Goal: Information Seeking & Learning: Understand process/instructions

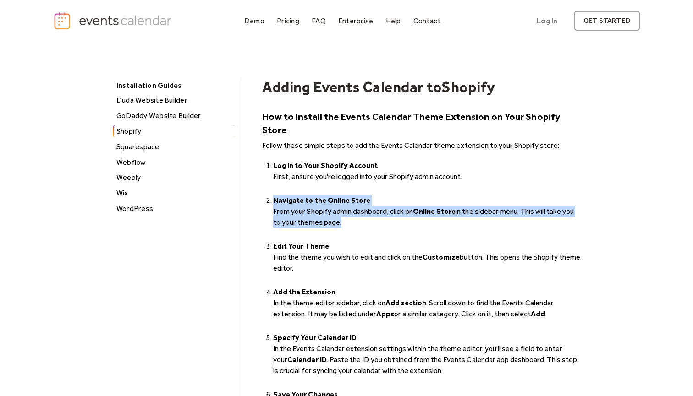
drag, startPoint x: 324, startPoint y: 176, endPoint x: 346, endPoint y: 209, distance: 40.0
click at [348, 208] on ol "Log In to Your Shopify Account ‍ First, ensure you're logged into your Shopify …" at bounding box center [421, 291] width 319 height 264
click at [346, 209] on li "Navigate to the Online Store ‍ From your Shopify admin dashboard, click on Onli…" at bounding box center [427, 217] width 308 height 44
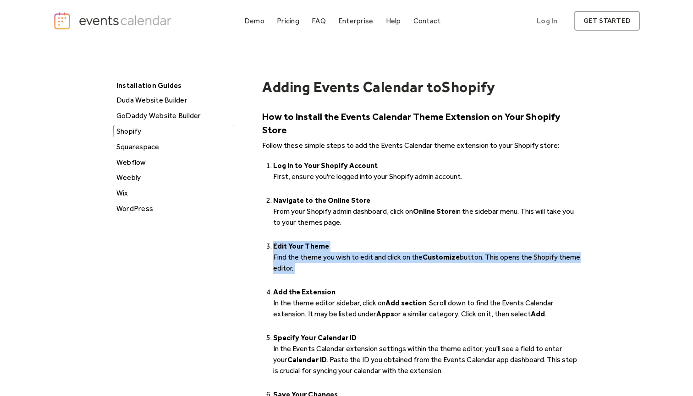
drag, startPoint x: 354, startPoint y: 214, endPoint x: 355, endPoint y: 260, distance: 45.4
click at [356, 260] on ol "Log In to Your Shopify Account ‍ First, ensure you're logged into your Shopify …" at bounding box center [421, 291] width 319 height 264
click at [355, 260] on li "Edit Your Theme Find the theme you wish to edit and click on the Customize butt…" at bounding box center [427, 263] width 308 height 44
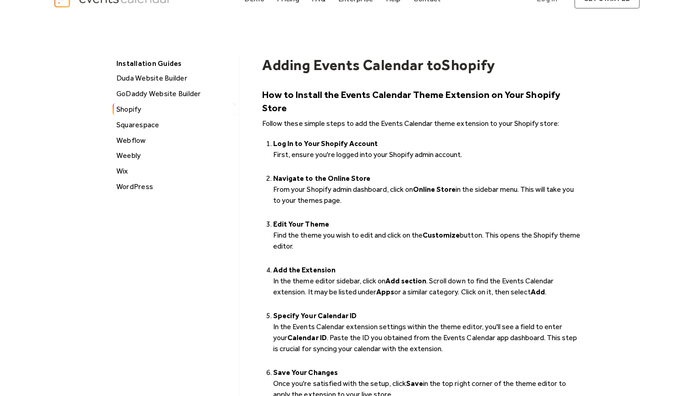
scroll to position [38, 0]
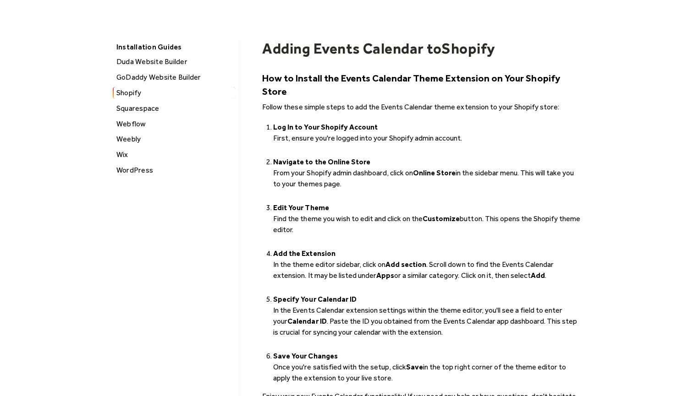
drag, startPoint x: 353, startPoint y: 254, endPoint x: 348, endPoint y: 217, distance: 37.9
click at [348, 217] on ol "Log In to Your Shopify Account ‍ First, ensure you're logged into your Shopify …" at bounding box center [421, 252] width 319 height 264
click at [348, 217] on li "Edit Your Theme Find the theme you wish to edit and click on the Customize butt…" at bounding box center [427, 225] width 308 height 44
drag, startPoint x: 388, startPoint y: 220, endPoint x: 364, endPoint y: 313, distance: 96.8
click at [364, 312] on ol "Log In to Your Shopify Account ‍ First, ensure you're logged into your Shopify …" at bounding box center [421, 252] width 319 height 264
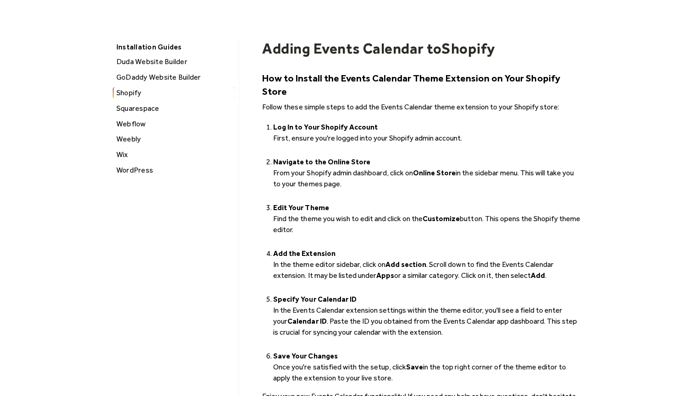
click at [364, 313] on li "‍ Specify Your Calendar ID In the Events Calendar extension settings within the…" at bounding box center [427, 321] width 308 height 55
drag, startPoint x: 460, startPoint y: 319, endPoint x: 434, endPoint y: 215, distance: 107.1
click at [434, 215] on ol "Log In to Your Shopify Account ‍ First, ensure you're logged into your Shopify …" at bounding box center [421, 252] width 319 height 264
click at [440, 259] on li "‍ Add the Extension In the theme editor sidebar, click on Add section . Scroll …" at bounding box center [427, 270] width 308 height 44
drag, startPoint x: 405, startPoint y: 258, endPoint x: 453, endPoint y: 259, distance: 48.1
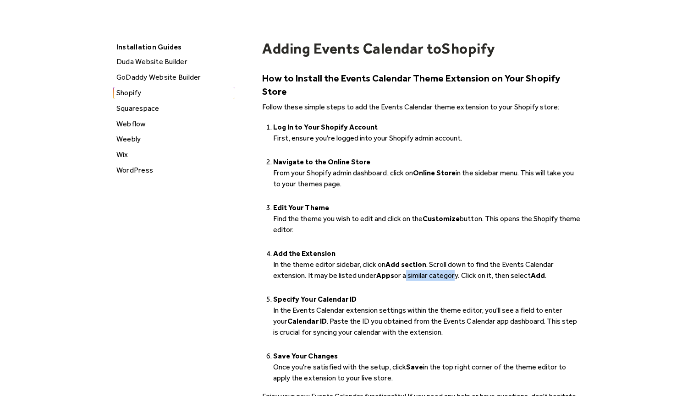
click at [453, 259] on li "‍ Add the Extension In the theme editor sidebar, click on Add section . Scroll …" at bounding box center [427, 270] width 308 height 44
drag, startPoint x: 453, startPoint y: 259, endPoint x: 461, endPoint y: 271, distance: 14.2
click at [461, 271] on li "‍ Add the Extension In the theme editor sidebar, click on Add section . Scroll …" at bounding box center [427, 270] width 308 height 44
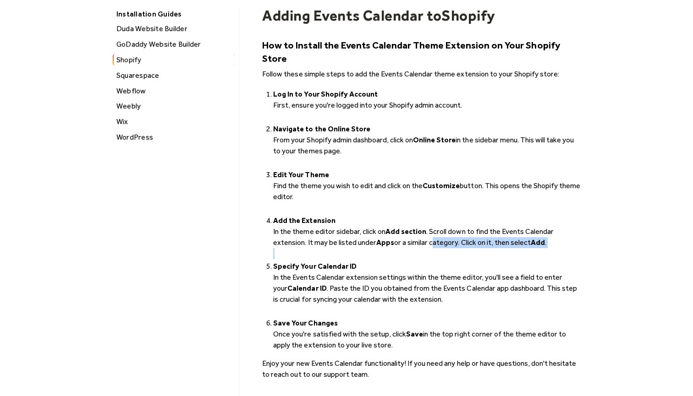
scroll to position [79, 0]
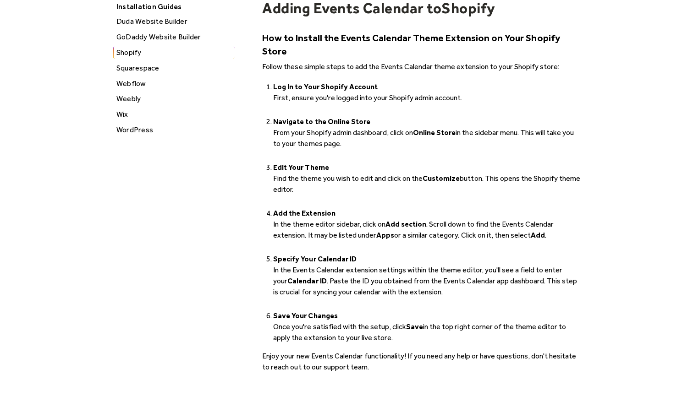
click at [432, 286] on li "‍ Specify Your Calendar ID In the Events Calendar extension settings within the…" at bounding box center [427, 281] width 308 height 55
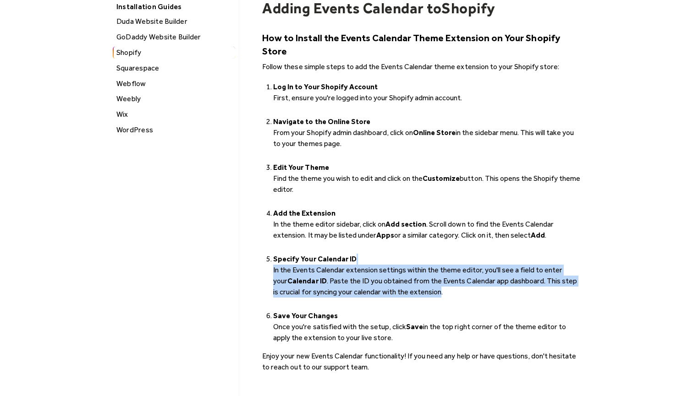
drag, startPoint x: 433, startPoint y: 282, endPoint x: 381, endPoint y: 243, distance: 65.2
click at [381, 254] on li "‍ Specify Your Calendar ID In the Events Calendar extension settings within the…" at bounding box center [427, 281] width 308 height 55
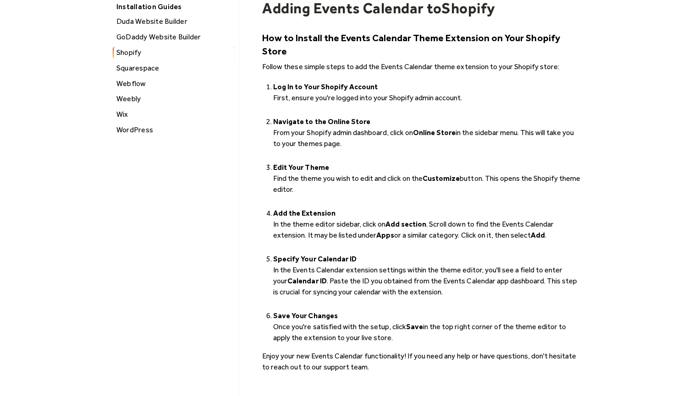
click at [381, 254] on li "‍ Specify Your Calendar ID In the Events Calendar extension settings within the…" at bounding box center [427, 281] width 308 height 55
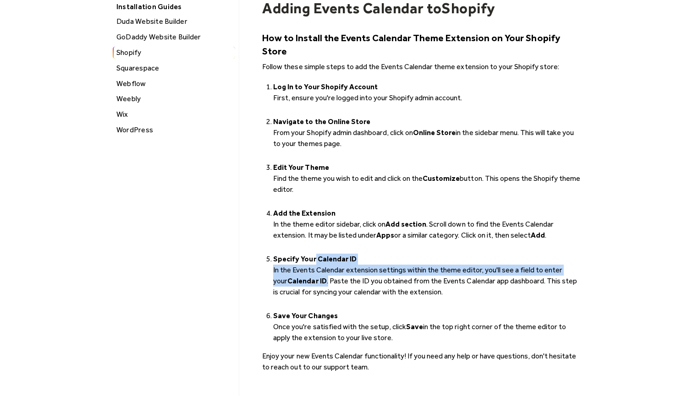
drag, startPoint x: 313, startPoint y: 265, endPoint x: 313, endPoint y: 248, distance: 16.5
click at [313, 254] on li "‍ Specify Your Calendar ID In the Events Calendar extension settings within the…" at bounding box center [427, 281] width 308 height 55
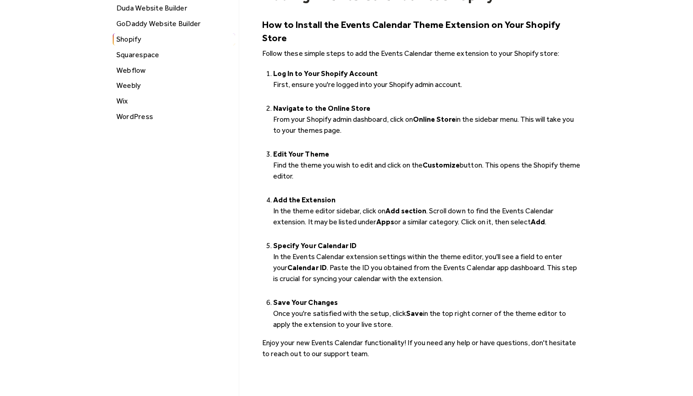
scroll to position [105, 0]
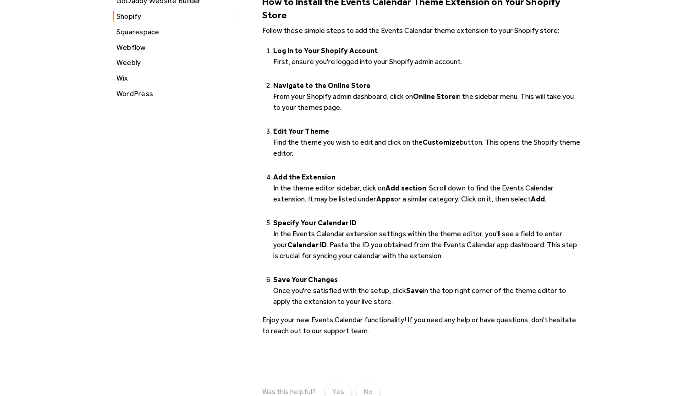
scroll to position [121, 0]
